Goal: Transaction & Acquisition: Subscribe to service/newsletter

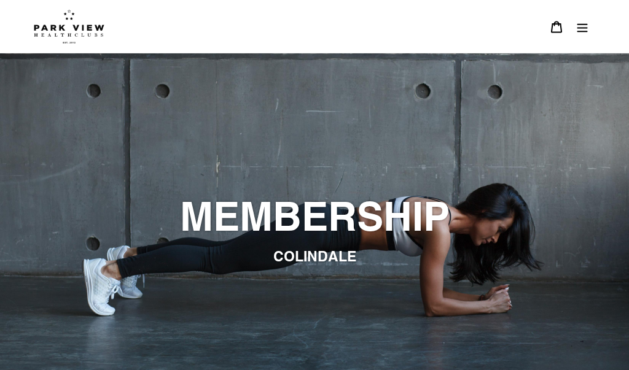
click at [591, 23] on button "Menu" at bounding box center [582, 27] width 26 height 26
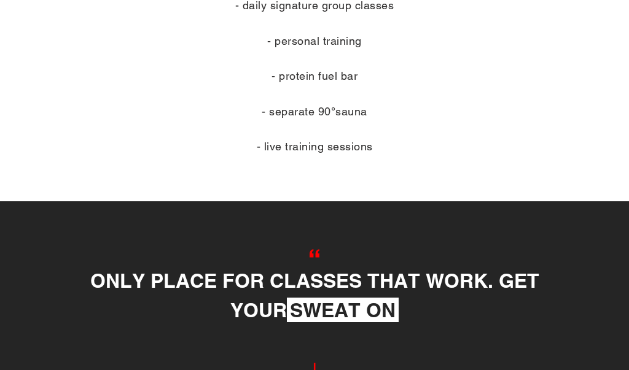
scroll to position [669, 0]
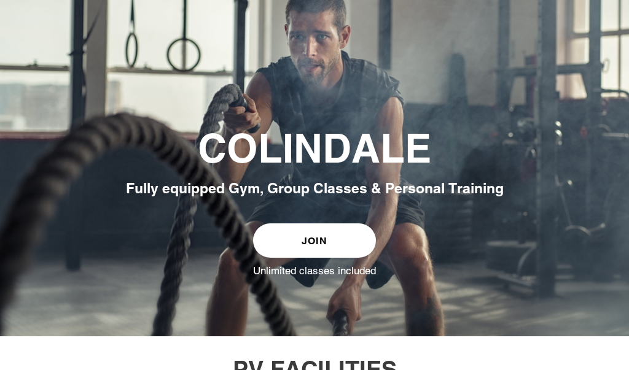
scroll to position [123, 0]
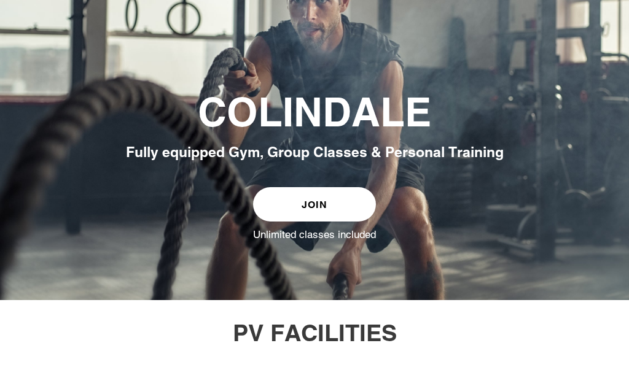
click at [317, 222] on link "JOIN" at bounding box center [314, 204] width 123 height 34
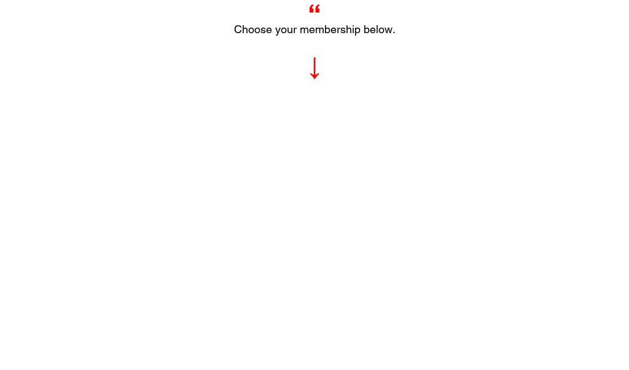
scroll to position [454, 0]
